Goal: Task Accomplishment & Management: Use online tool/utility

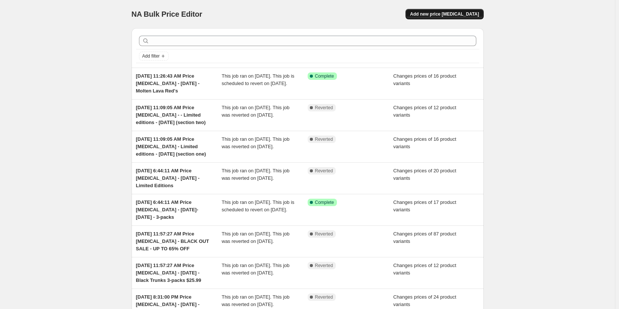
click at [473, 14] on span "Add new price change job" at bounding box center [444, 14] width 69 height 6
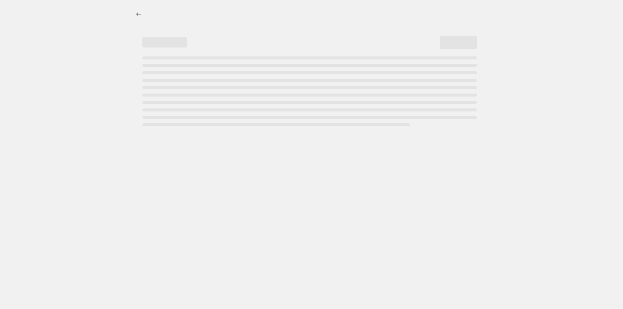
select select "percentage"
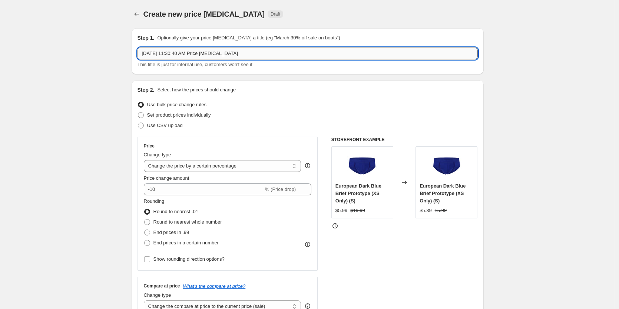
click at [251, 53] on input "Sep 30, 2025, 11:30:40 AM Price change job" at bounding box center [308, 53] width 340 height 12
type input "[DATE] 11:30:40 AM Price [MEDICAL_DATA] - [DATE] - Blue wave"
click at [178, 115] on span "Set product prices individually" at bounding box center [179, 115] width 64 height 6
click at [138, 112] on input "Set product prices individually" at bounding box center [138, 112] width 0 height 0
radio input "true"
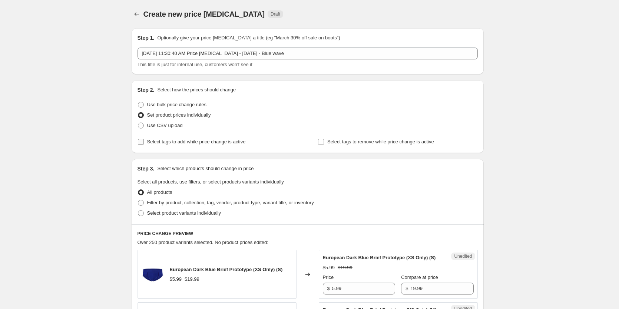
click at [187, 142] on span "Select tags to add while price change is active" at bounding box center [196, 142] width 99 height 6
click at [144, 142] on input "Select tags to add while price change is active" at bounding box center [141, 142] width 6 height 6
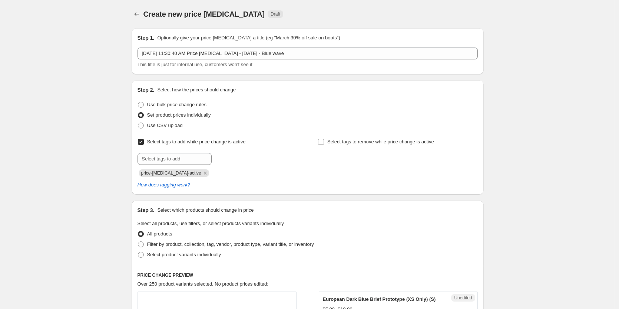
click at [187, 142] on span "Select tags to add while price change is active" at bounding box center [196, 142] width 99 height 6
click at [144, 142] on input "Select tags to add while price change is active" at bounding box center [141, 142] width 6 height 6
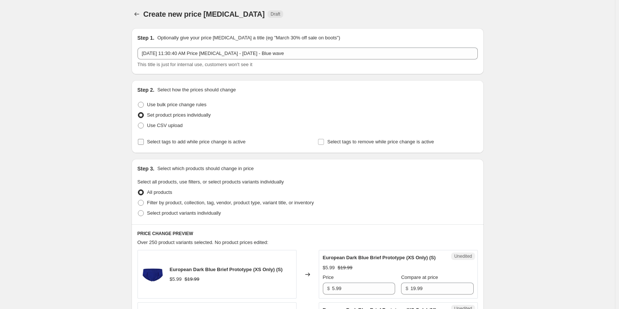
click at [166, 141] on span "Select tags to add while price change is active" at bounding box center [196, 142] width 99 height 6
click at [144, 141] on input "Select tags to add while price change is active" at bounding box center [141, 142] width 6 height 6
checkbox input "true"
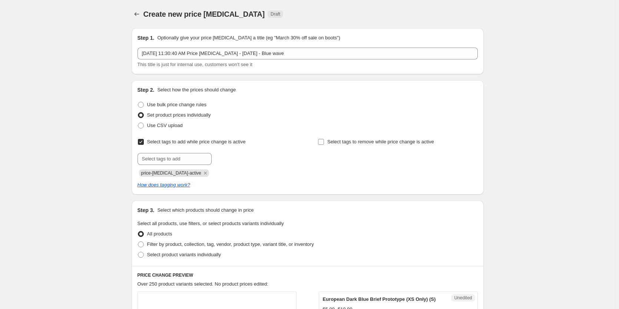
click at [326, 138] on label "Select tags to remove while price change is active" at bounding box center [376, 141] width 116 height 10
click at [324, 139] on input "Select tags to remove while price change is active" at bounding box center [321, 142] width 6 height 6
checkbox input "true"
click at [177, 161] on input "text" at bounding box center [175, 159] width 74 height 12
type input "dc"
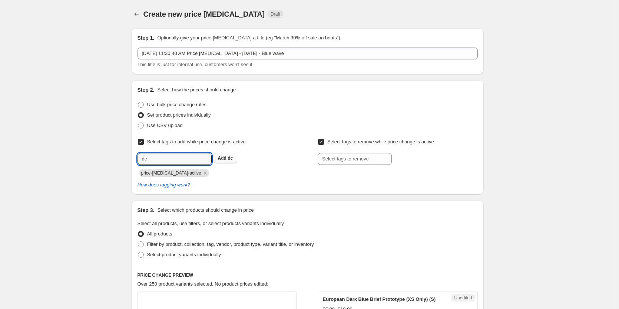
click at [224, 158] on b "Add" at bounding box center [222, 157] width 9 height 5
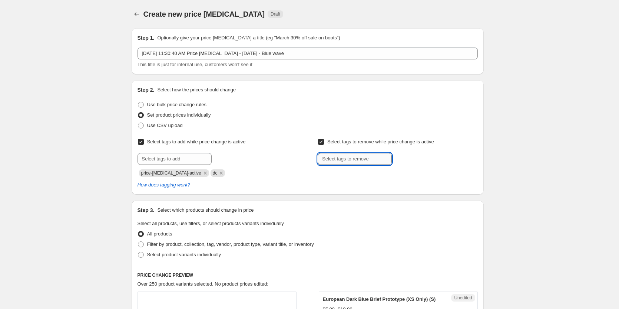
click at [332, 159] on input "text" at bounding box center [355, 159] width 74 height 12
type input "dc"
click at [413, 156] on span "dc" at bounding box center [410, 157] width 5 height 5
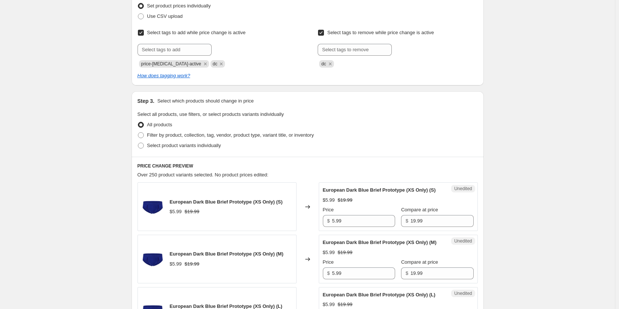
scroll to position [111, 0]
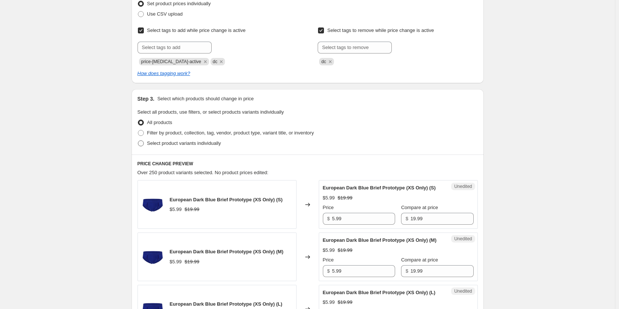
click at [176, 145] on span "Select product variants individually" at bounding box center [184, 143] width 74 height 6
click at [138, 141] on input "Select product variants individually" at bounding box center [138, 140] width 0 height 0
radio input "true"
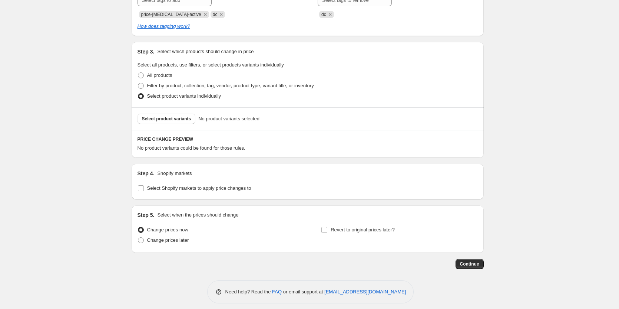
scroll to position [164, 0]
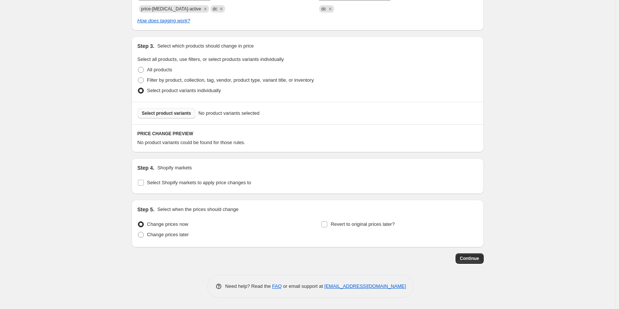
click at [184, 115] on span "Select product variants" at bounding box center [166, 113] width 49 height 6
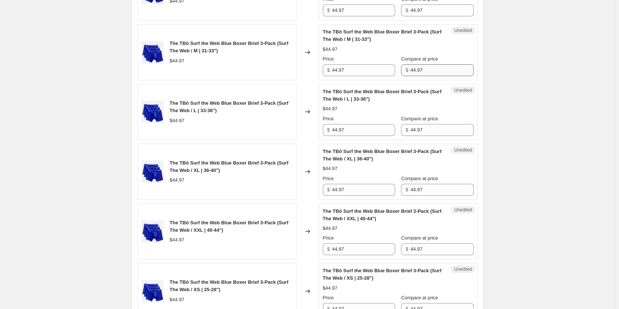
scroll to position [201, 0]
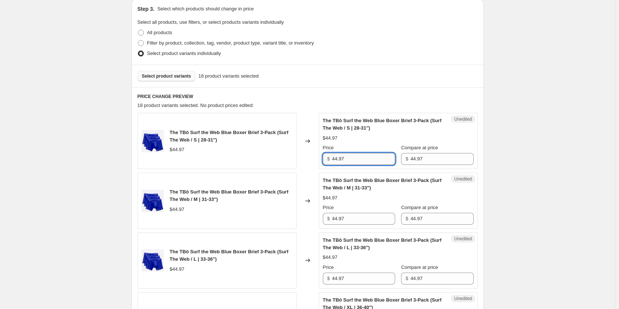
click at [376, 162] on input "44.97" at bounding box center [363, 159] width 63 height 12
type input "29.99"
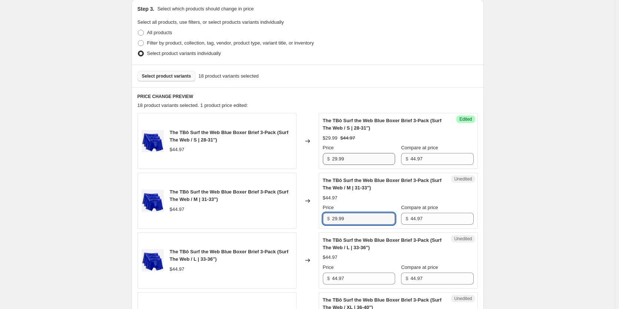
type input "29.99"
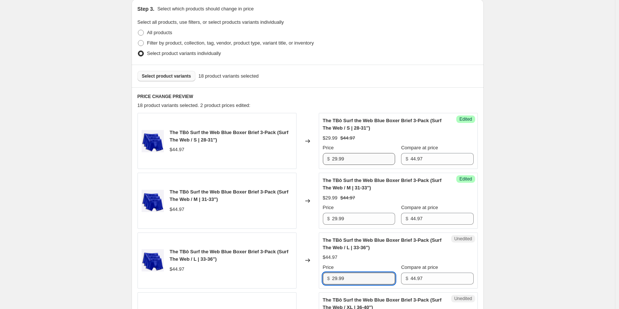
type input "29.99"
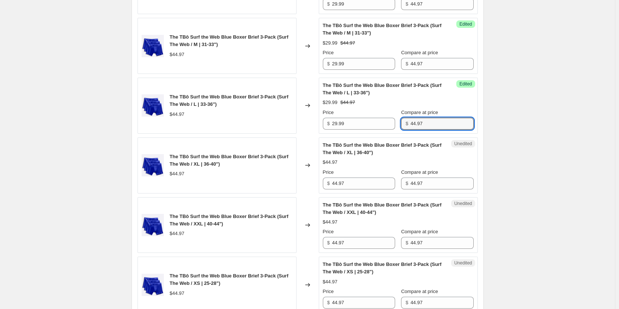
scroll to position [386, 0]
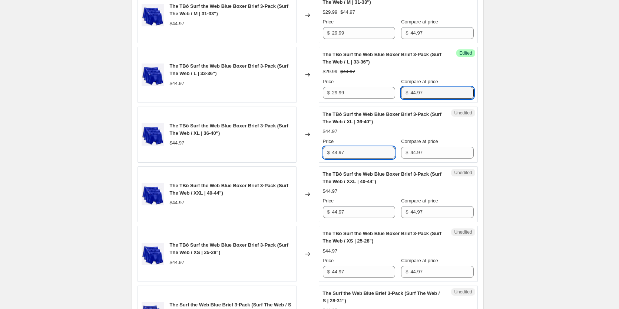
click at [356, 155] on input "44.97" at bounding box center [363, 152] width 63 height 12
type input "29.99"
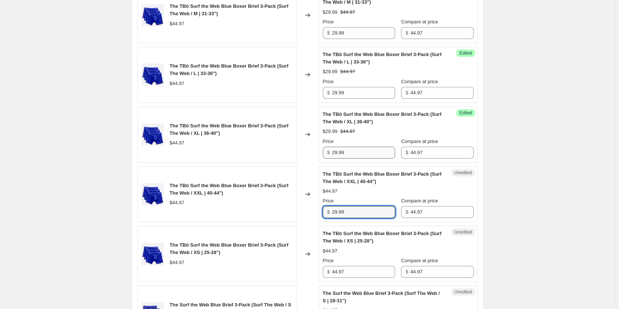
type input "29.99"
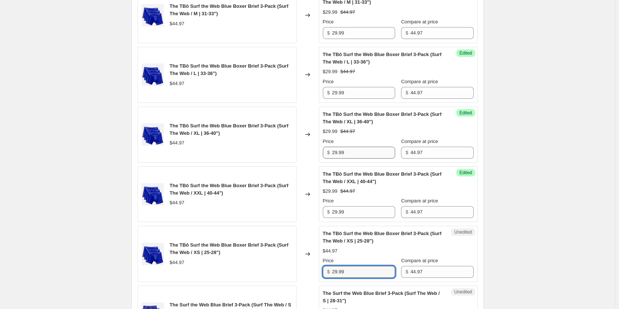
type input "29.99"
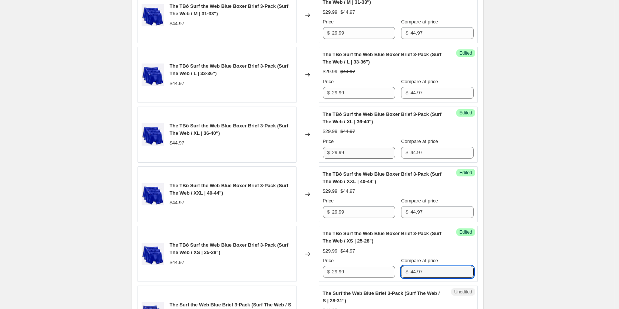
scroll to position [563, 0]
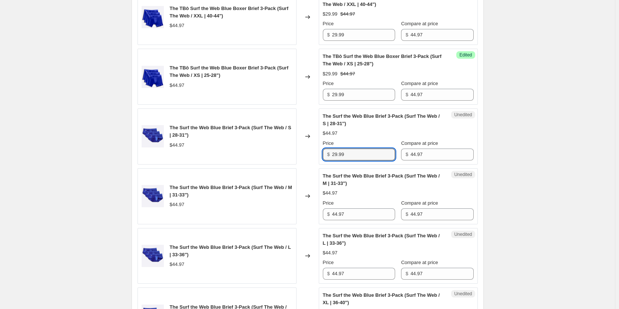
type input "29.99"
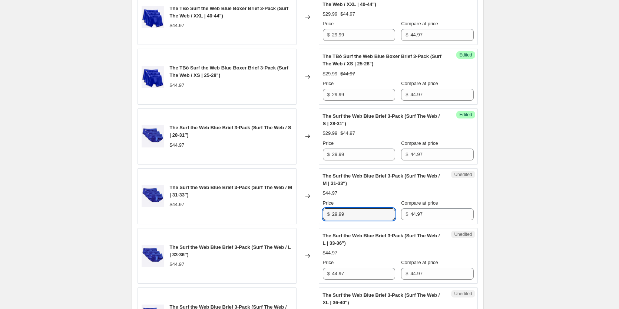
type input "29.99"
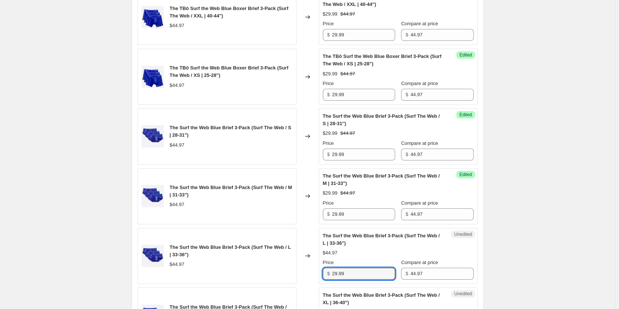
type input "29.99"
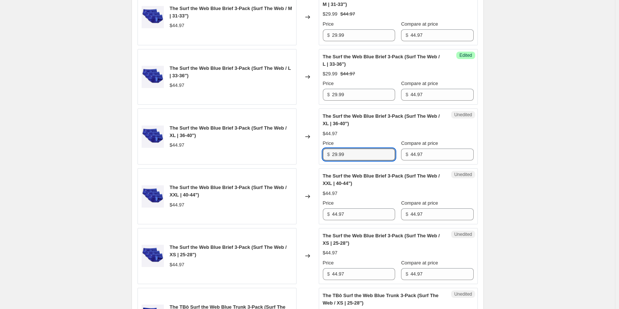
type input "29.99"
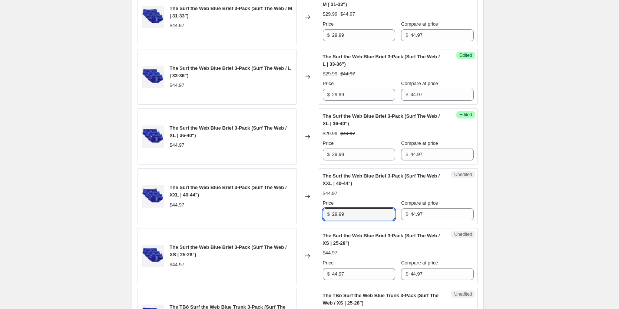
type input "29.99"
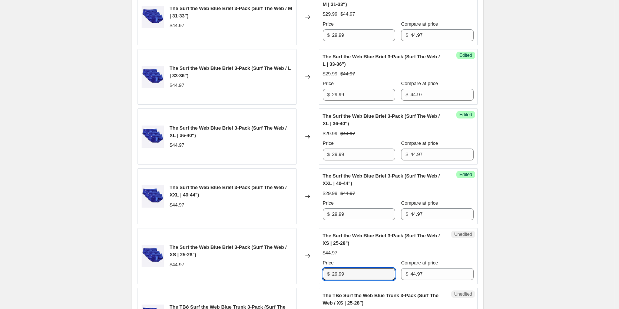
type input "29.99"
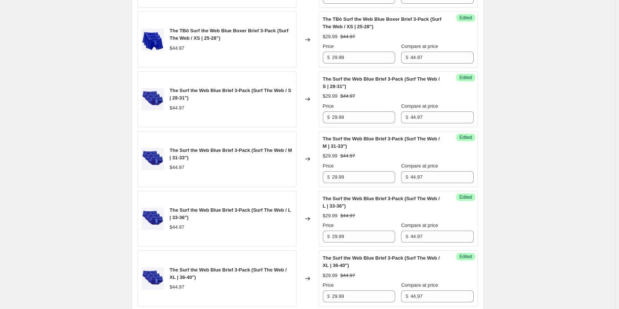
scroll to position [587, 0]
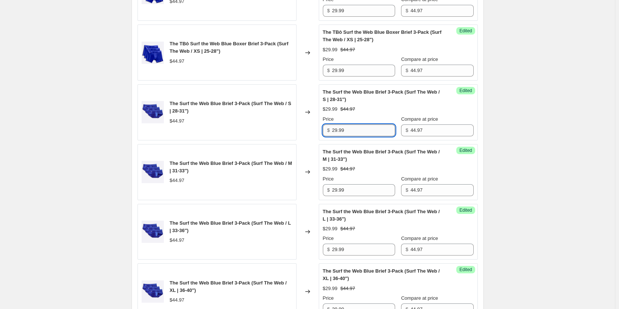
type input "44.97"
click at [364, 129] on input "29.99" at bounding box center [363, 130] width 63 height 12
click at [365, 130] on input "29.99" at bounding box center [363, 130] width 63 height 12
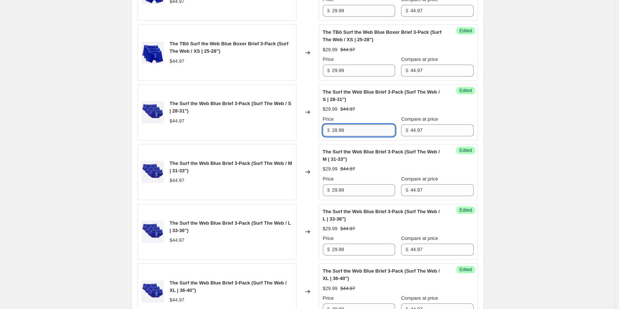
type input "28.99"
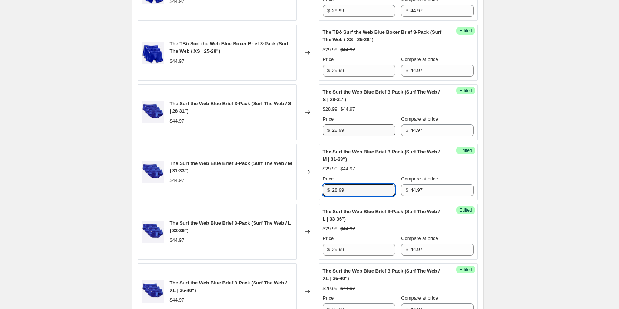
type input "28.99"
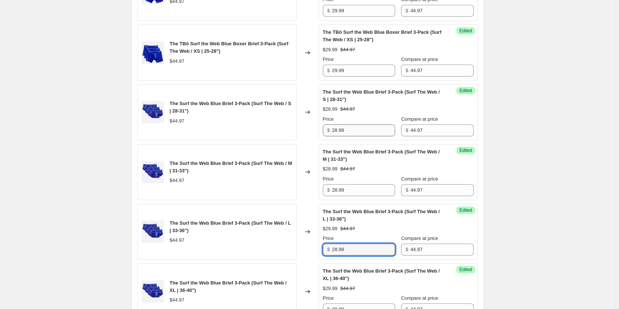
type input "28.99"
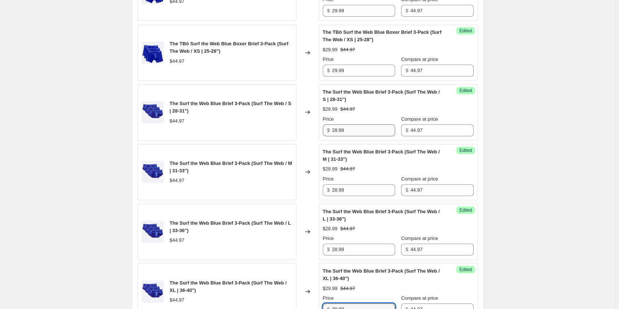
scroll to position [594, 0]
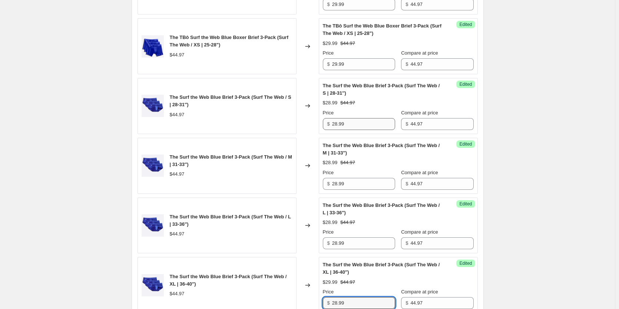
type input "28.99"
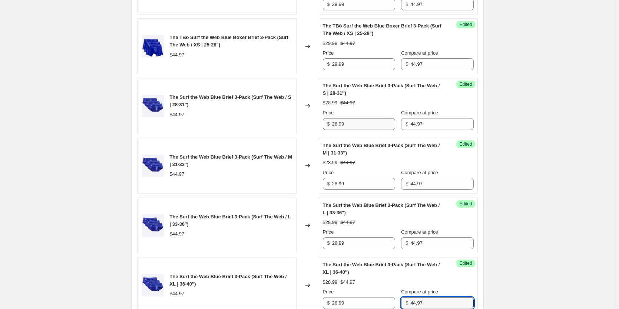
scroll to position [802, 0]
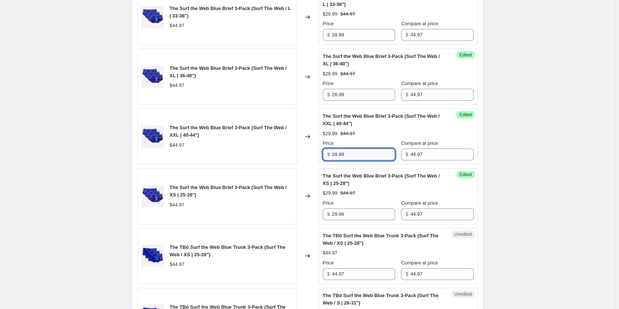
type input "28.99"
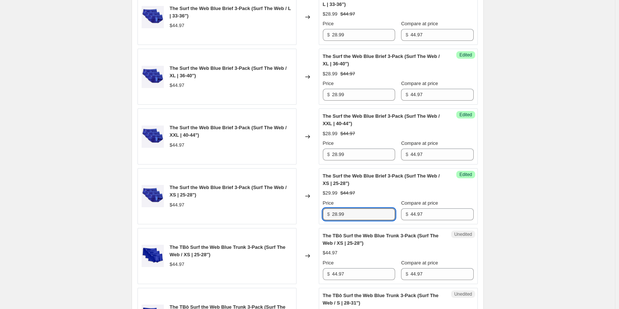
type input "28.99"
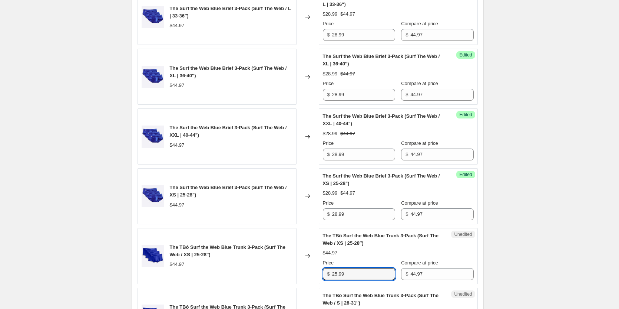
type input "25.99"
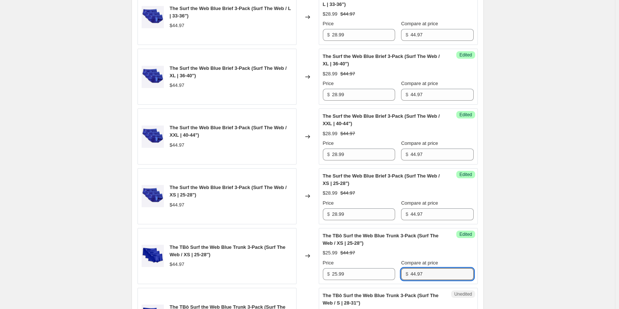
scroll to position [981, 0]
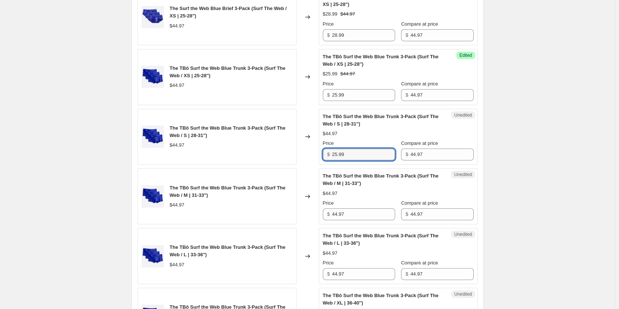
type input "25.99"
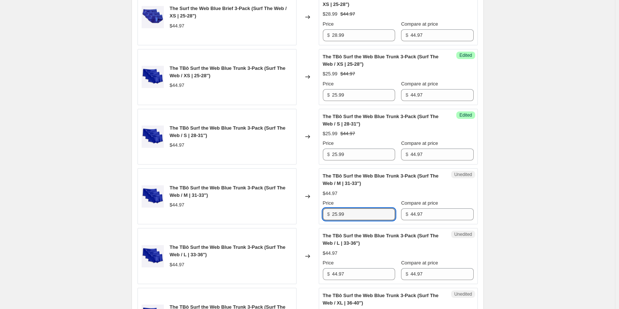
type input "25.99"
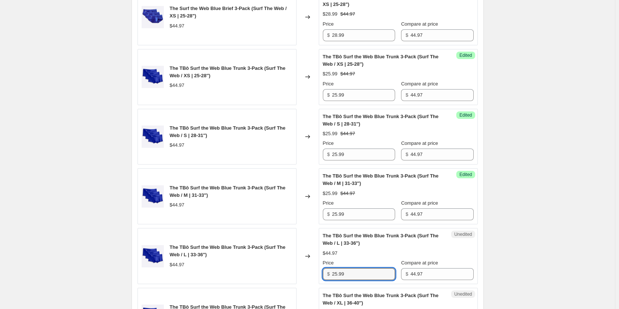
type input "25.99"
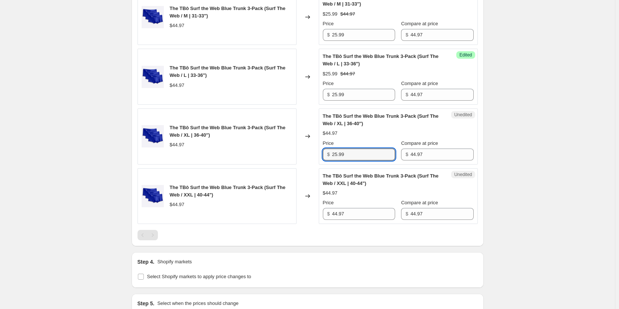
type input "25.99"
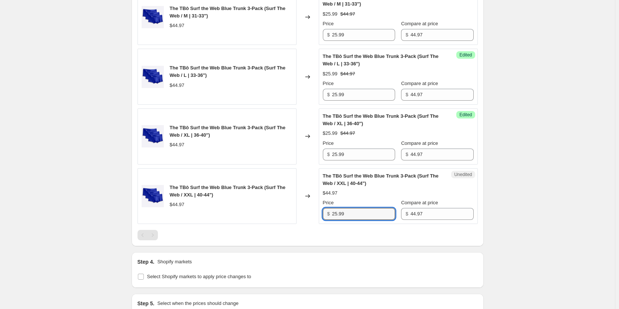
type input "25.99"
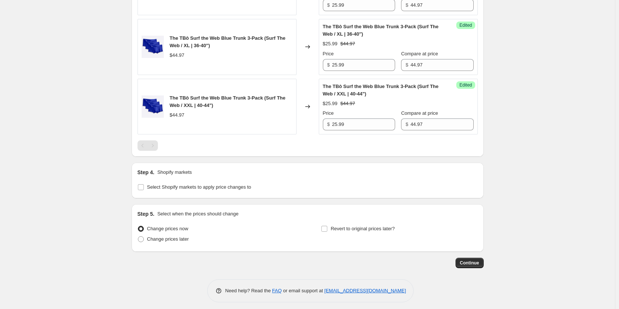
scroll to position [1254, 0]
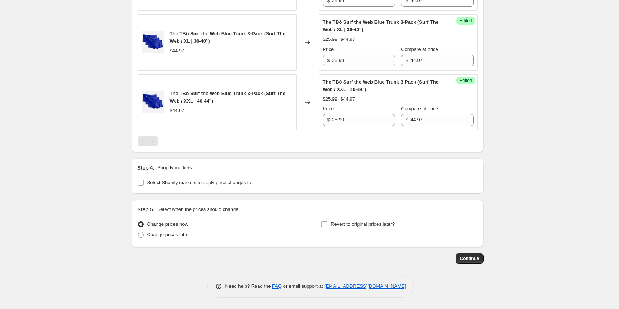
click at [352, 218] on div "Step 5. Select when the prices should change Change prices now Change prices la…" at bounding box center [308, 223] width 340 height 36
click at [353, 224] on span "Revert to original prices later?" at bounding box center [363, 224] width 64 height 6
click at [327, 224] on input "Revert to original prices later?" at bounding box center [325, 224] width 6 height 6
checkbox input "true"
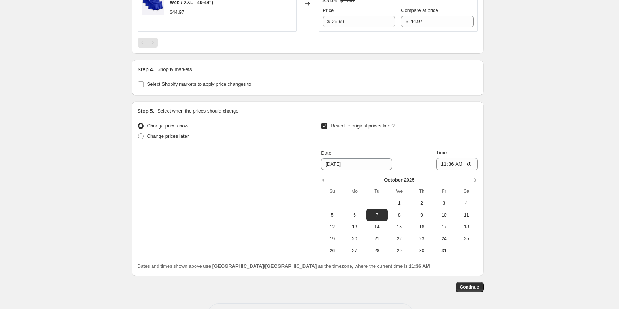
scroll to position [1380, 0]
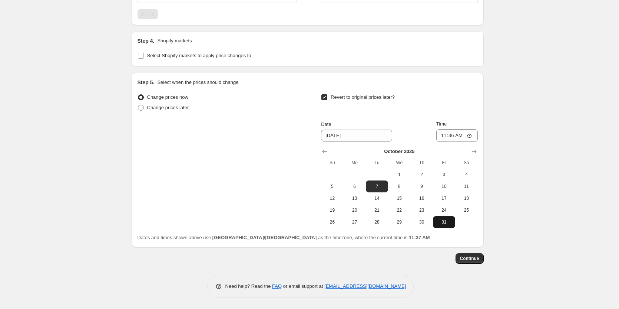
click at [446, 222] on span "31" at bounding box center [444, 222] width 16 height 6
type input "10/31/2025"
click at [453, 136] on input "11:36" at bounding box center [458, 135] width 42 height 13
type input "09:00"
click at [479, 258] on span "Continue" at bounding box center [469, 258] width 19 height 6
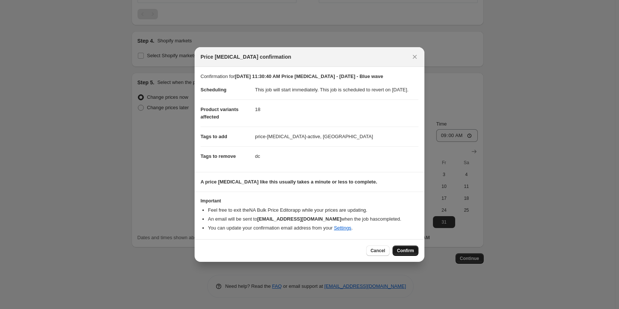
click at [406, 251] on button "Confirm" at bounding box center [406, 250] width 26 height 10
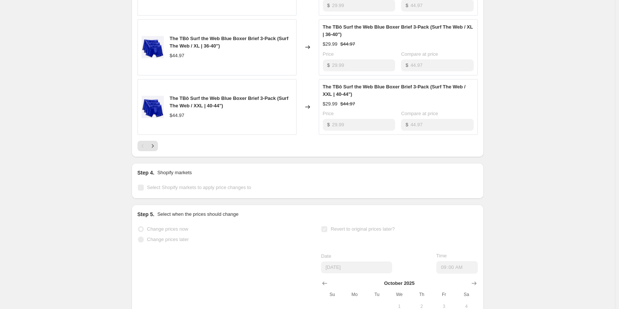
scroll to position [556, 0]
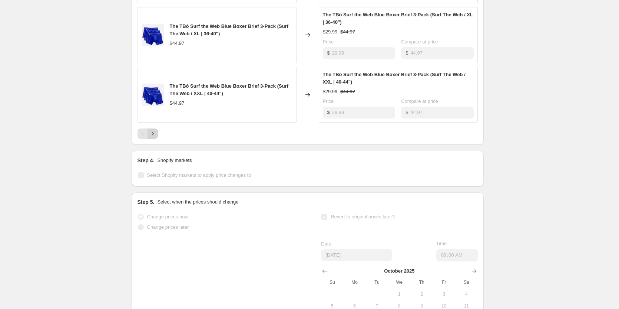
click at [156, 137] on icon "Next" at bounding box center [152, 133] width 7 height 7
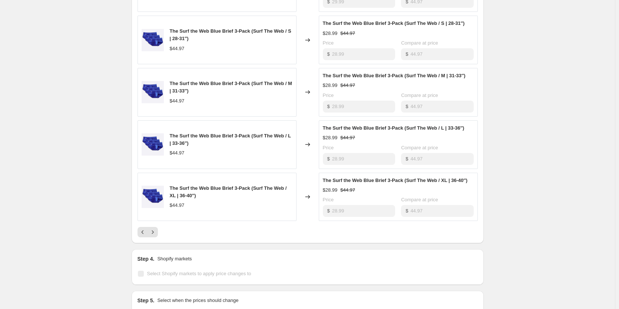
scroll to position [482, 0]
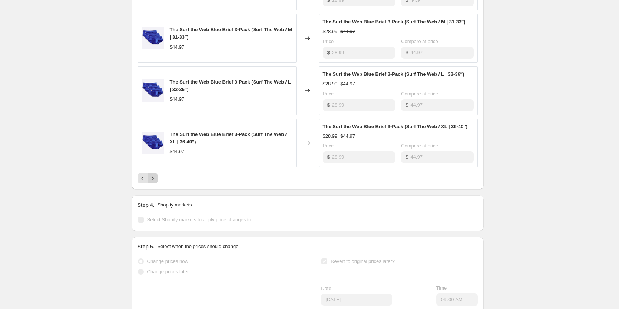
click at [155, 182] on icon "Next" at bounding box center [152, 177] width 7 height 7
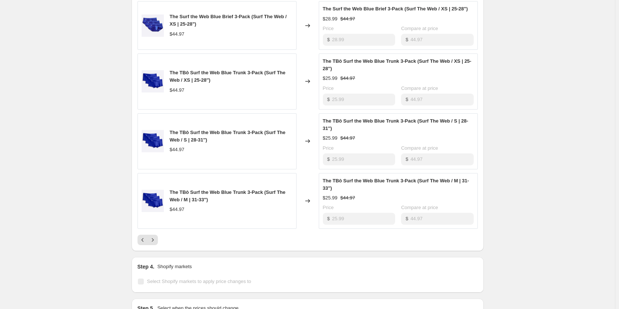
scroll to position [445, 0]
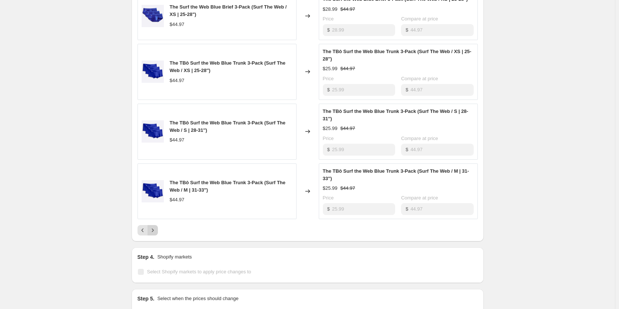
click at [154, 234] on icon "Next" at bounding box center [152, 229] width 7 height 7
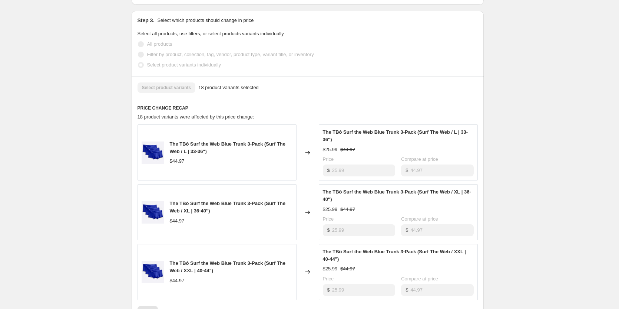
scroll to position [260, 0]
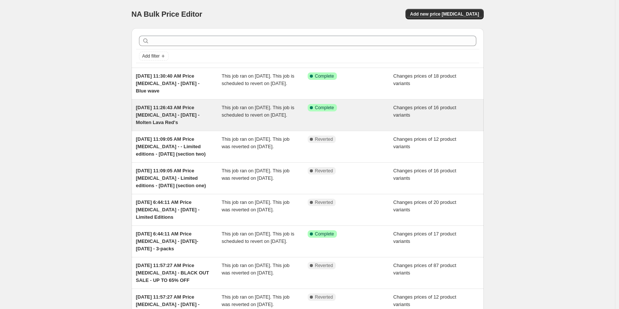
click at [196, 115] on span "[DATE] 11:26:43 AM Price [MEDICAL_DATA] - [DATE] - Molten Lava Red's" at bounding box center [168, 115] width 64 height 20
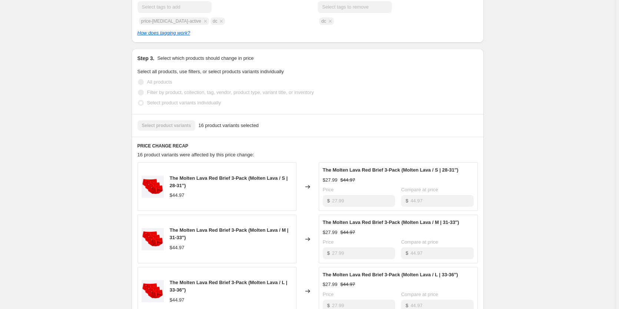
scroll to position [74, 0]
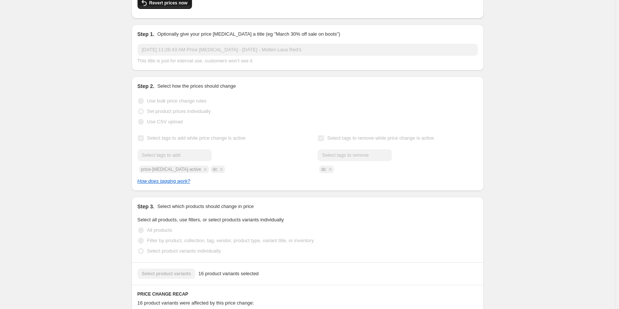
click at [162, 7] on button "Revert prices now" at bounding box center [165, 3] width 55 height 12
checkbox input "false"
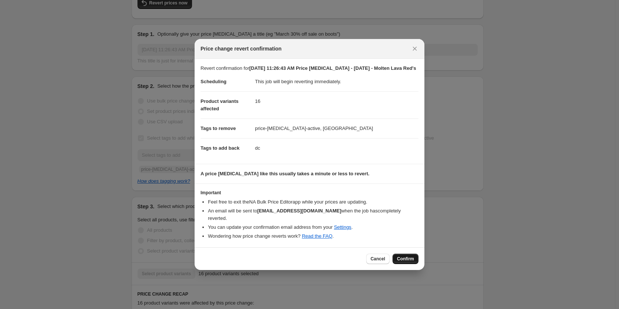
click at [411, 256] on span "Confirm" at bounding box center [405, 259] width 17 height 6
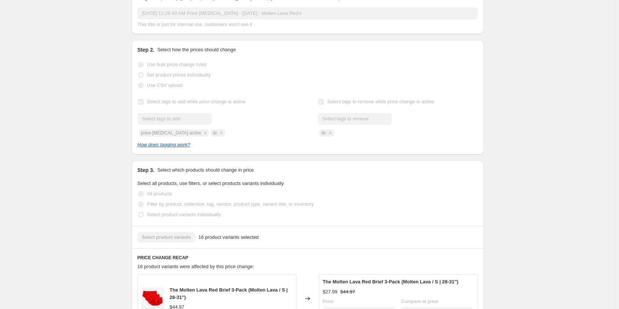
scroll to position [0, 0]
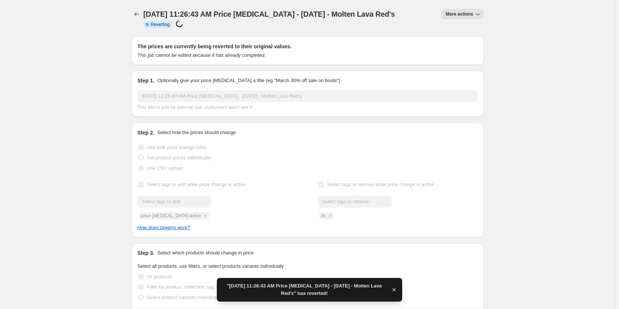
checkbox input "true"
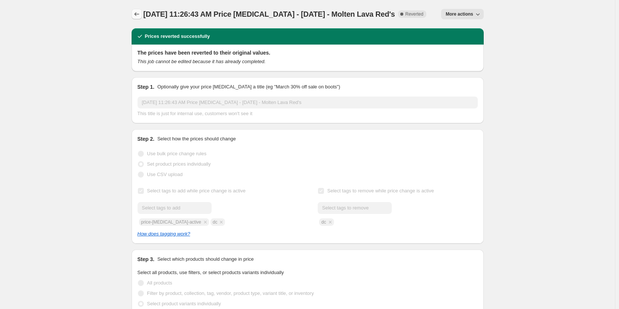
click at [138, 17] on icon "Price change jobs" at bounding box center [136, 13] width 7 height 7
